Goal: Find specific page/section: Find specific page/section

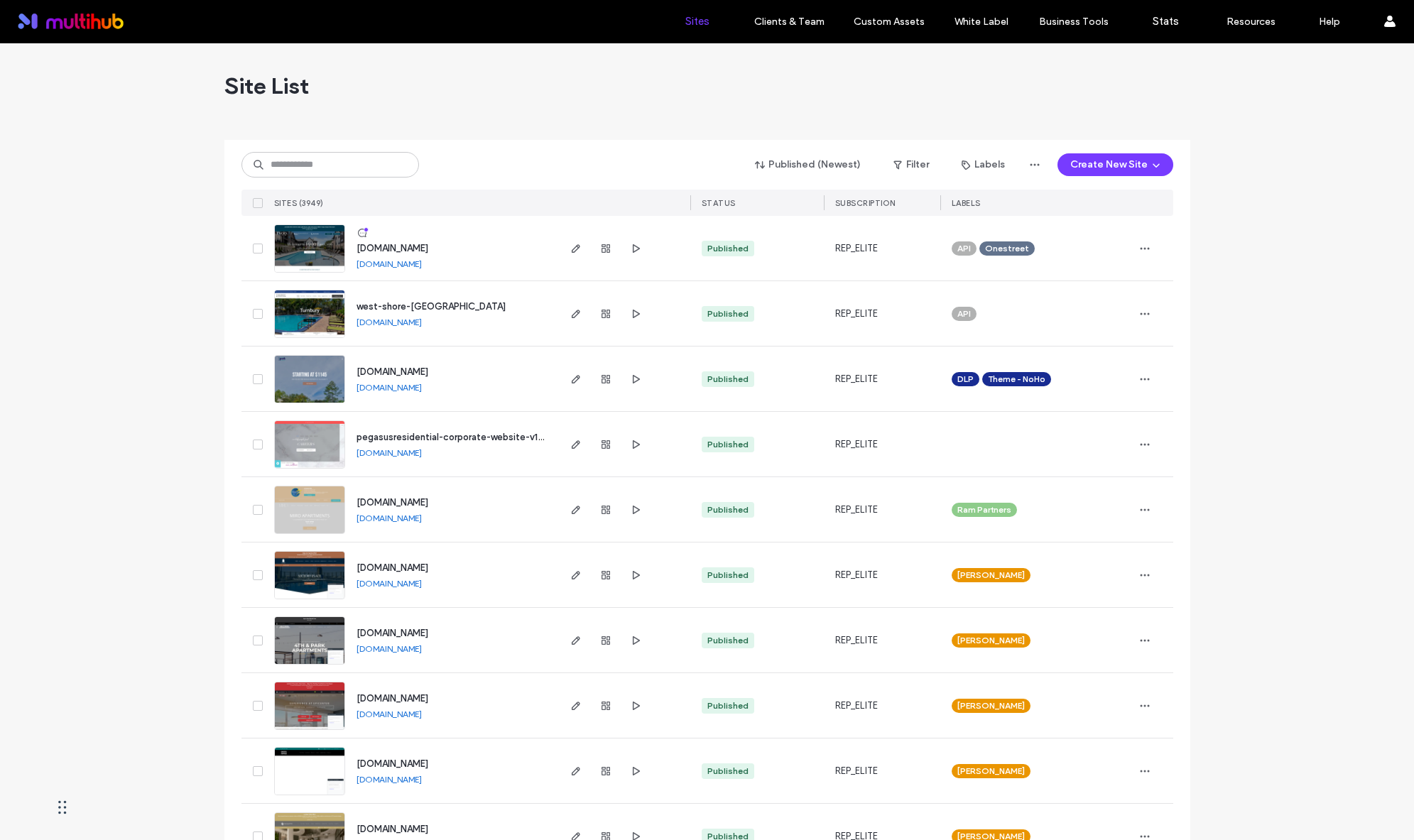
click at [307, 156] on input at bounding box center [330, 164] width 177 height 26
type input "*"
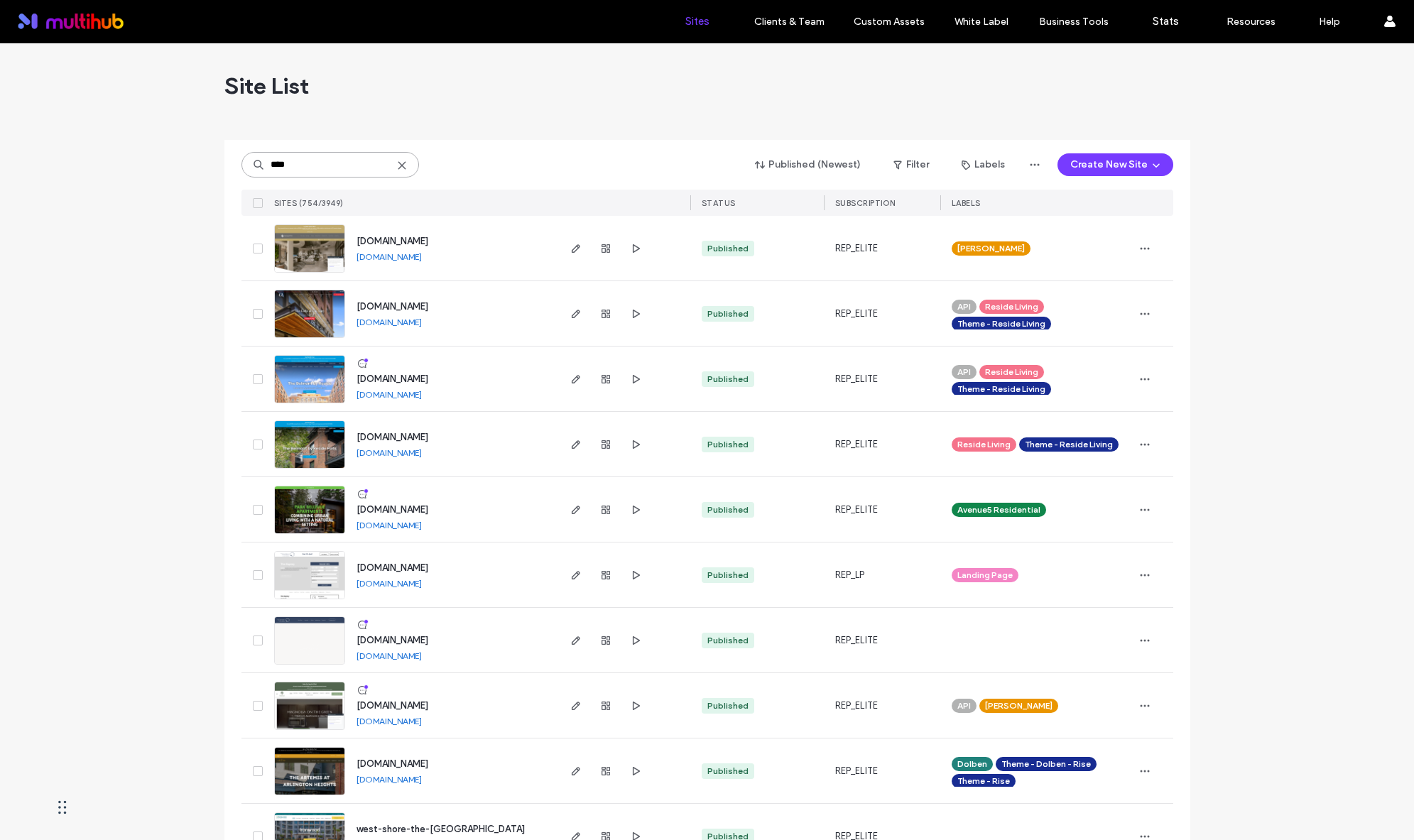
type input "****"
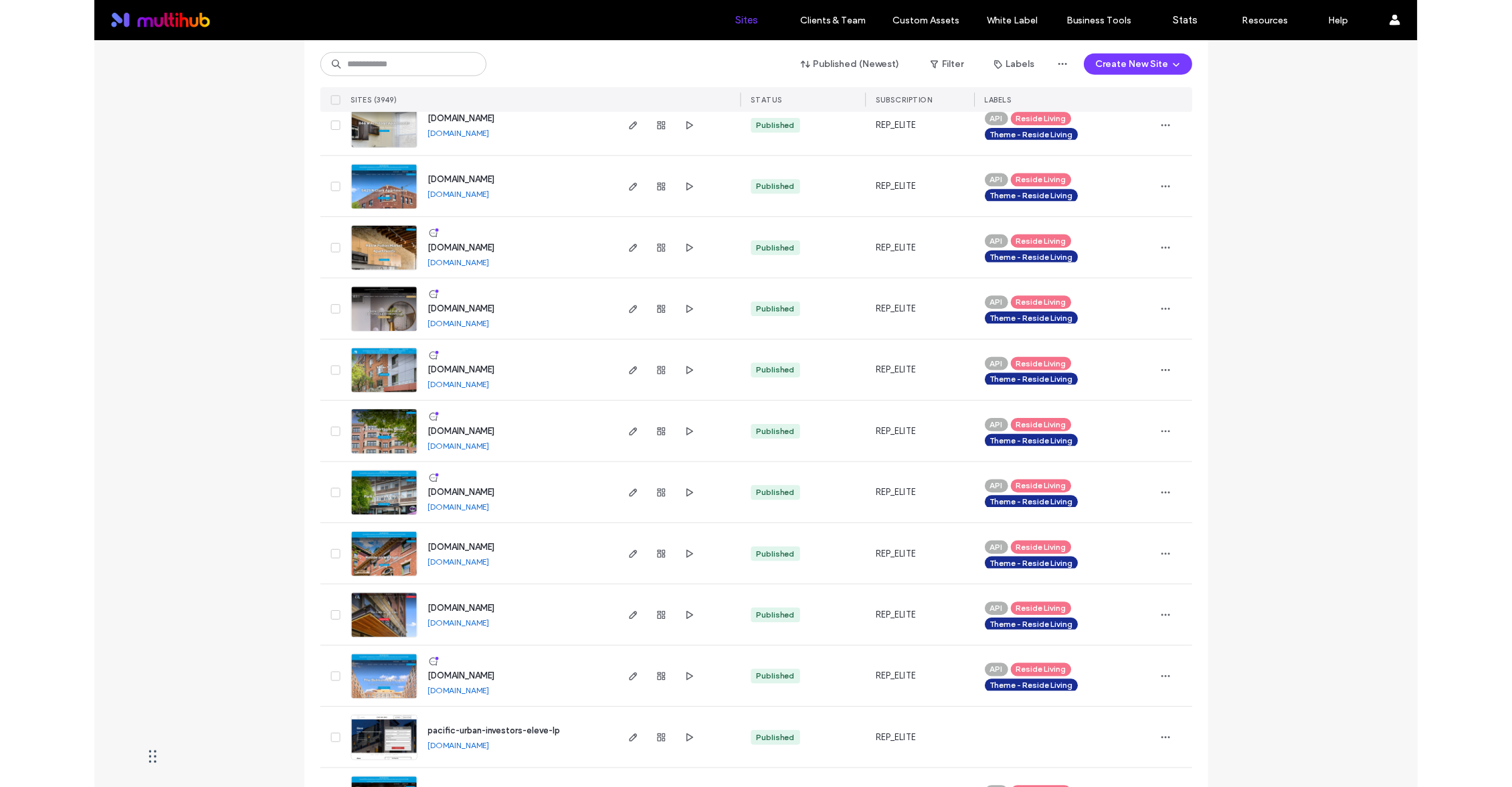
scroll to position [1440, 0]
